Goal: Information Seeking & Learning: Learn about a topic

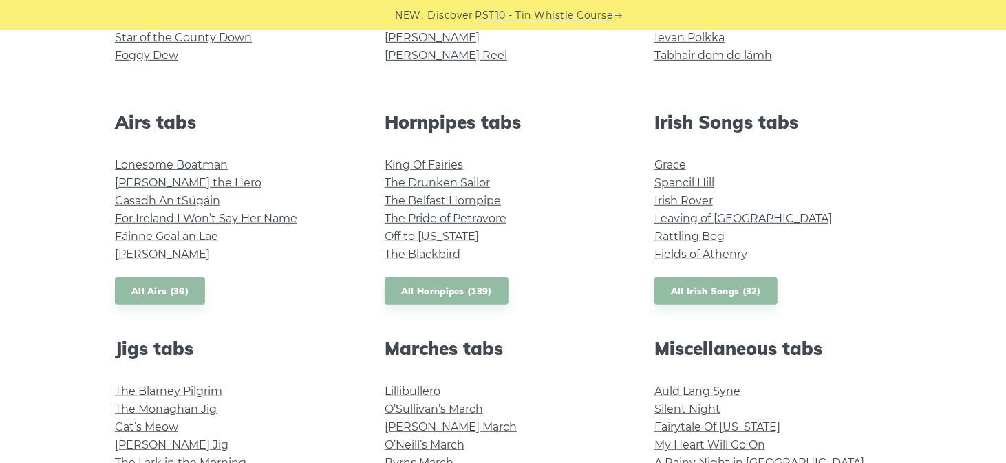
scroll to position [619, 0]
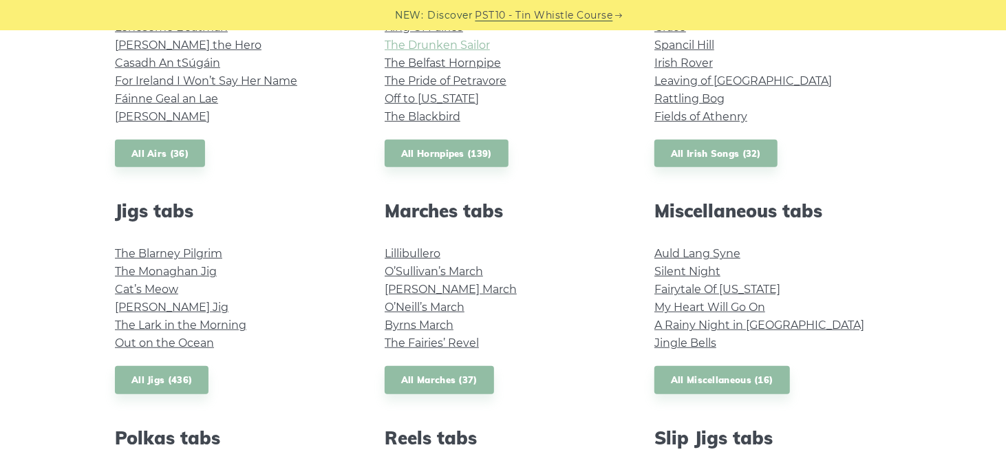
click at [476, 52] on link "The Drunken Sailor" at bounding box center [437, 45] width 105 height 13
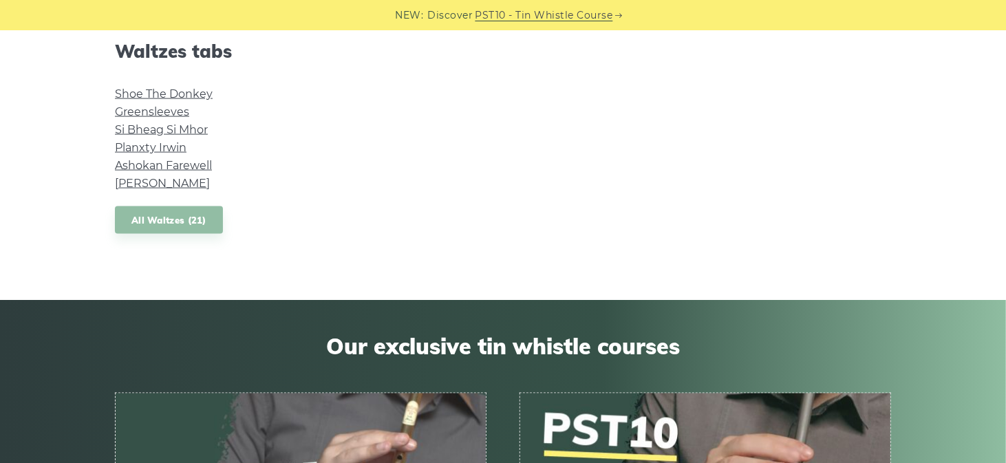
scroll to position [1307, 0]
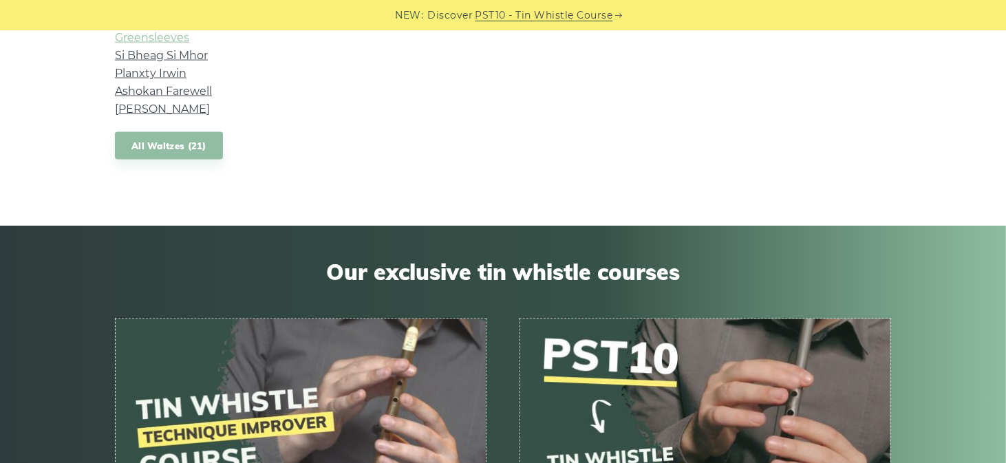
click at [186, 44] on link "Greensleeves" at bounding box center [152, 37] width 74 height 13
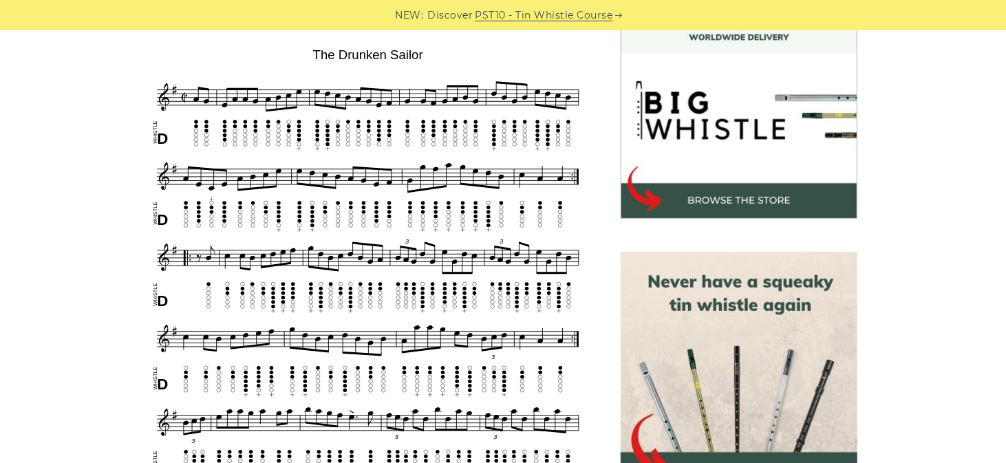
scroll to position [413, 0]
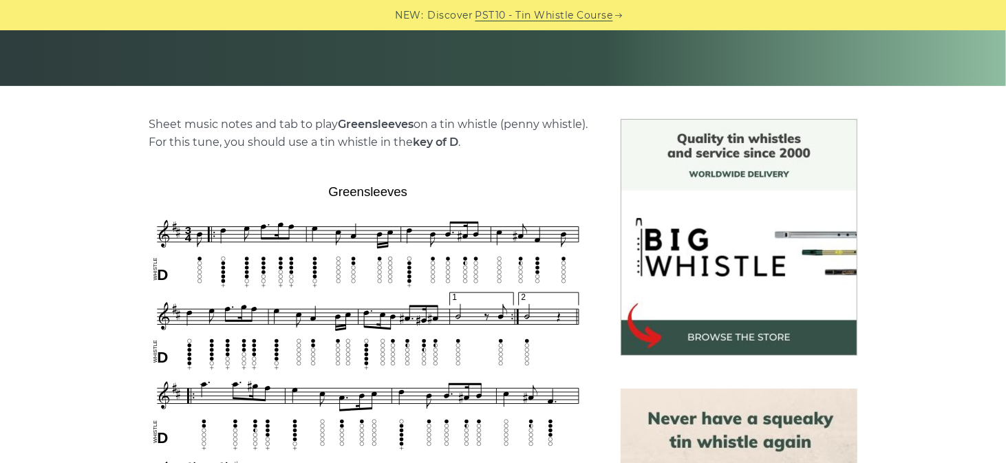
scroll to position [344, 0]
